Goal: Check status: Check status

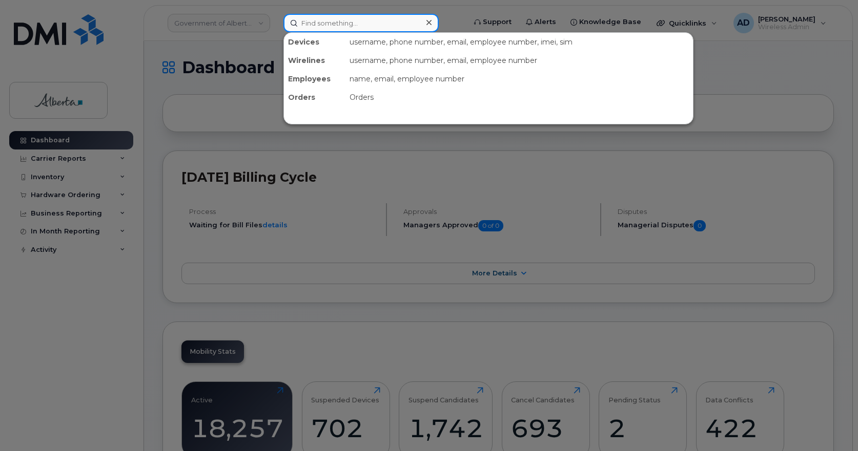
click at [333, 26] on input at bounding box center [360, 23] width 155 height 18
paste input "7807287796"
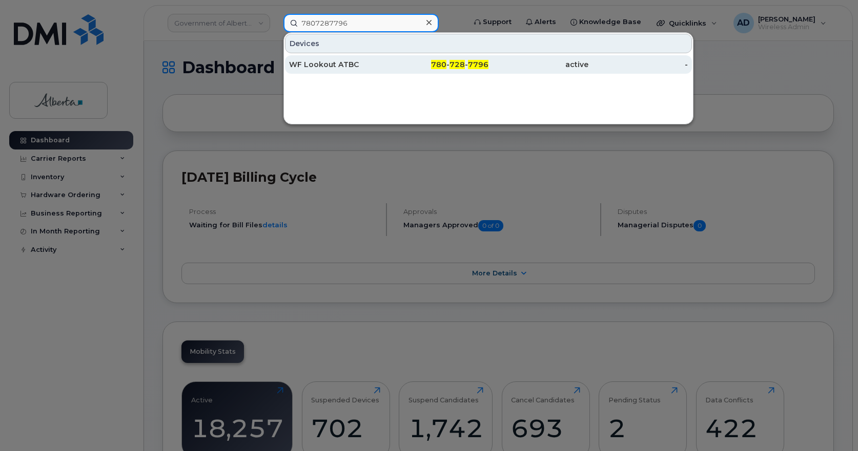
type input "7807287796"
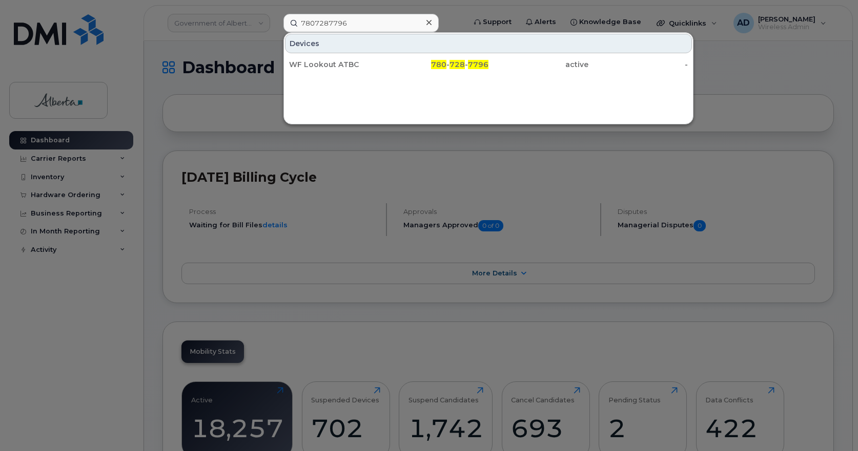
drag, startPoint x: 315, startPoint y: 61, endPoint x: 548, endPoint y: 74, distance: 233.5
click at [315, 61] on div "WF Lookout ATBC" at bounding box center [339, 64] width 100 height 10
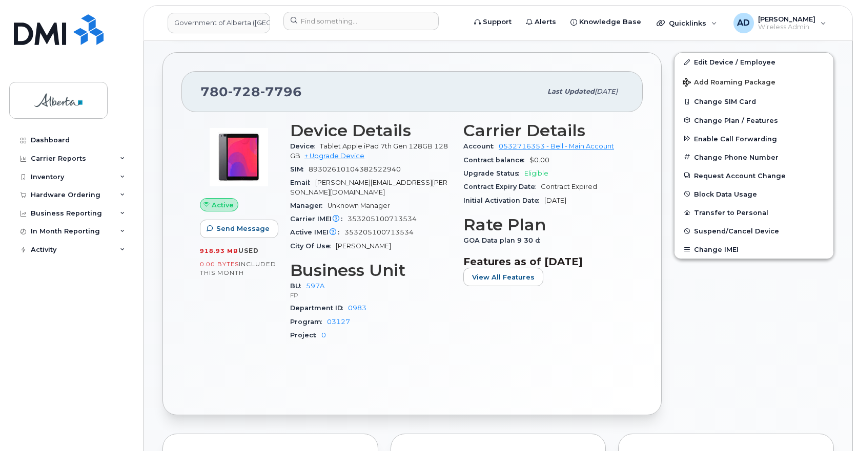
scroll to position [205, 0]
